Goal: Task Accomplishment & Management: Use online tool/utility

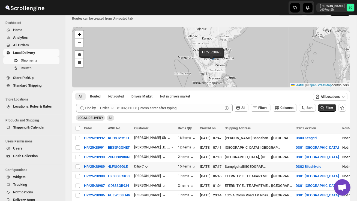
scroll to position [15, 0]
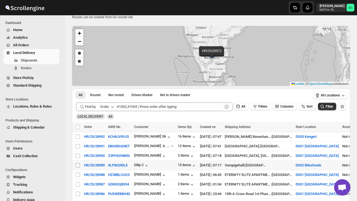
click at [76, 165] on input "Select shipment" at bounding box center [77, 165] width 4 height 4
checkbox input "true"
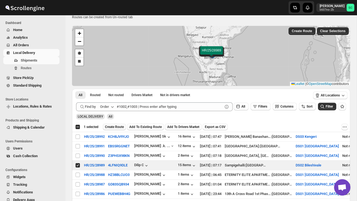
click at [121, 125] on span "Create Route" at bounding box center [114, 127] width 19 height 4
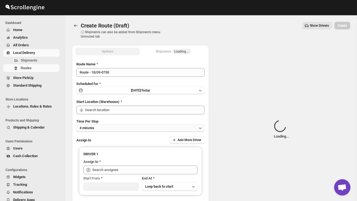
type input "DS02 Bileshivale"
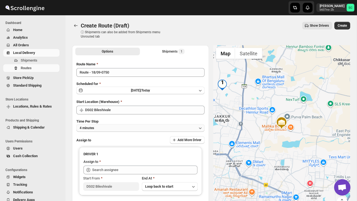
click at [124, 129] on button "4 minutes" at bounding box center [140, 128] width 128 height 8
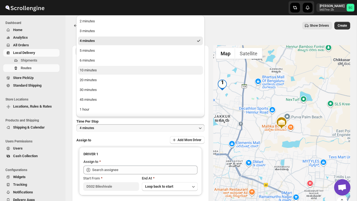
click at [102, 72] on button "10 minutes" at bounding box center [140, 70] width 125 height 9
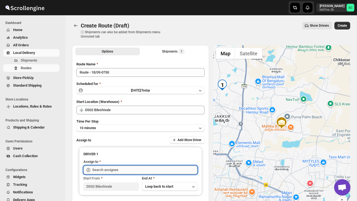
click at [126, 169] on input "text" at bounding box center [144, 170] width 105 height 9
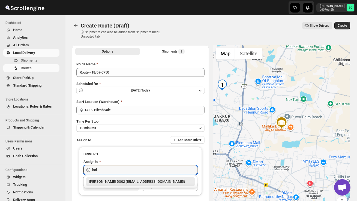
click at [141, 181] on div "[PERSON_NAME] DS02 ([EMAIL_ADDRESS][DOMAIN_NAME])" at bounding box center [140, 181] width 103 height 5
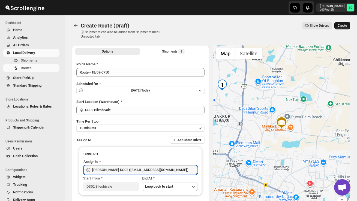
type input "[PERSON_NAME] DS02 ([EMAIL_ADDRESS][DOMAIN_NAME])"
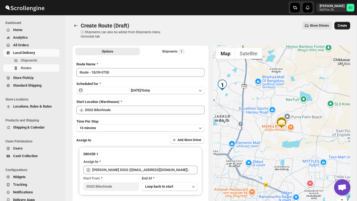
click at [342, 26] on span "Create" at bounding box center [341, 25] width 9 height 4
